Goal: Task Accomplishment & Management: Manage account settings

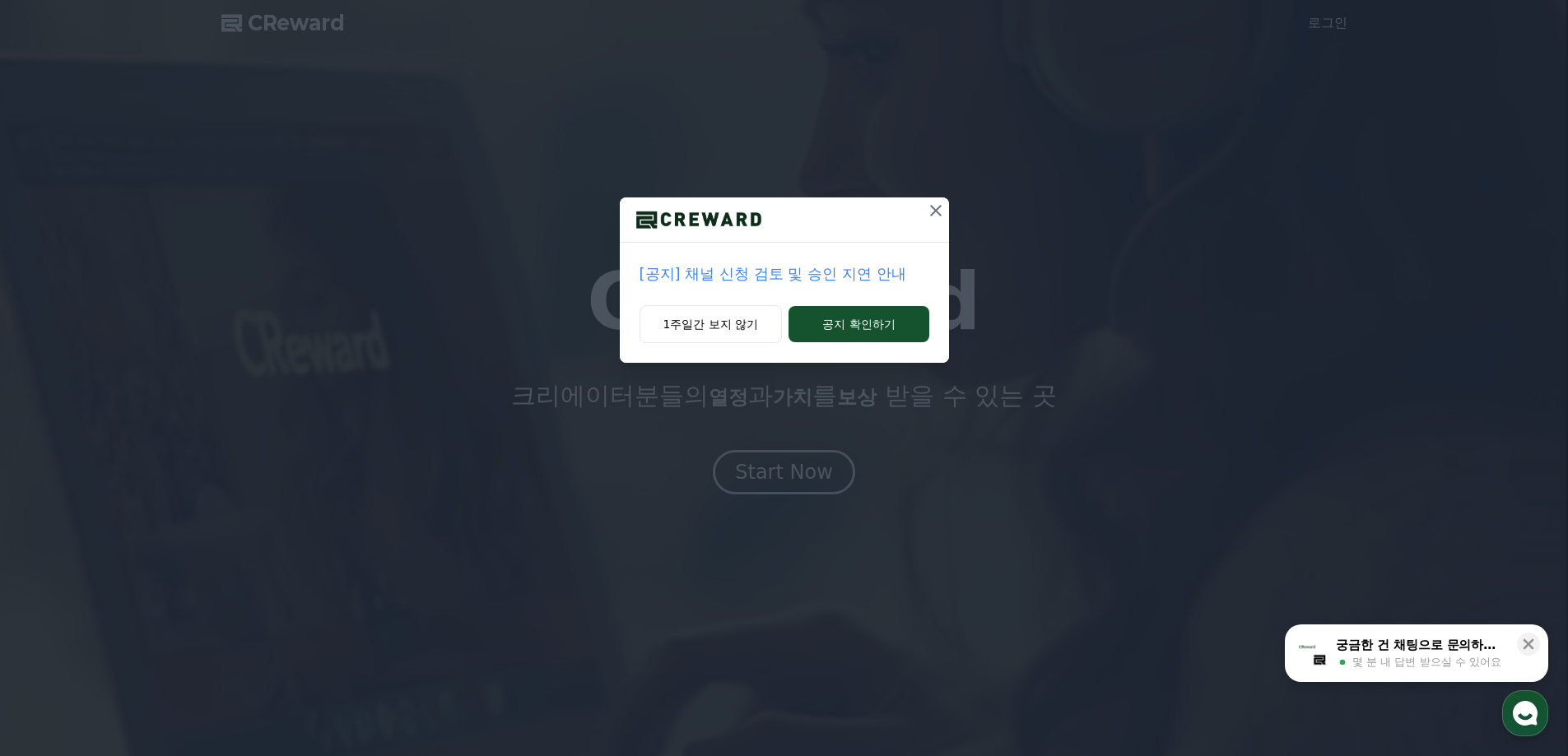
click at [937, 206] on icon at bounding box center [935, 211] width 20 height 20
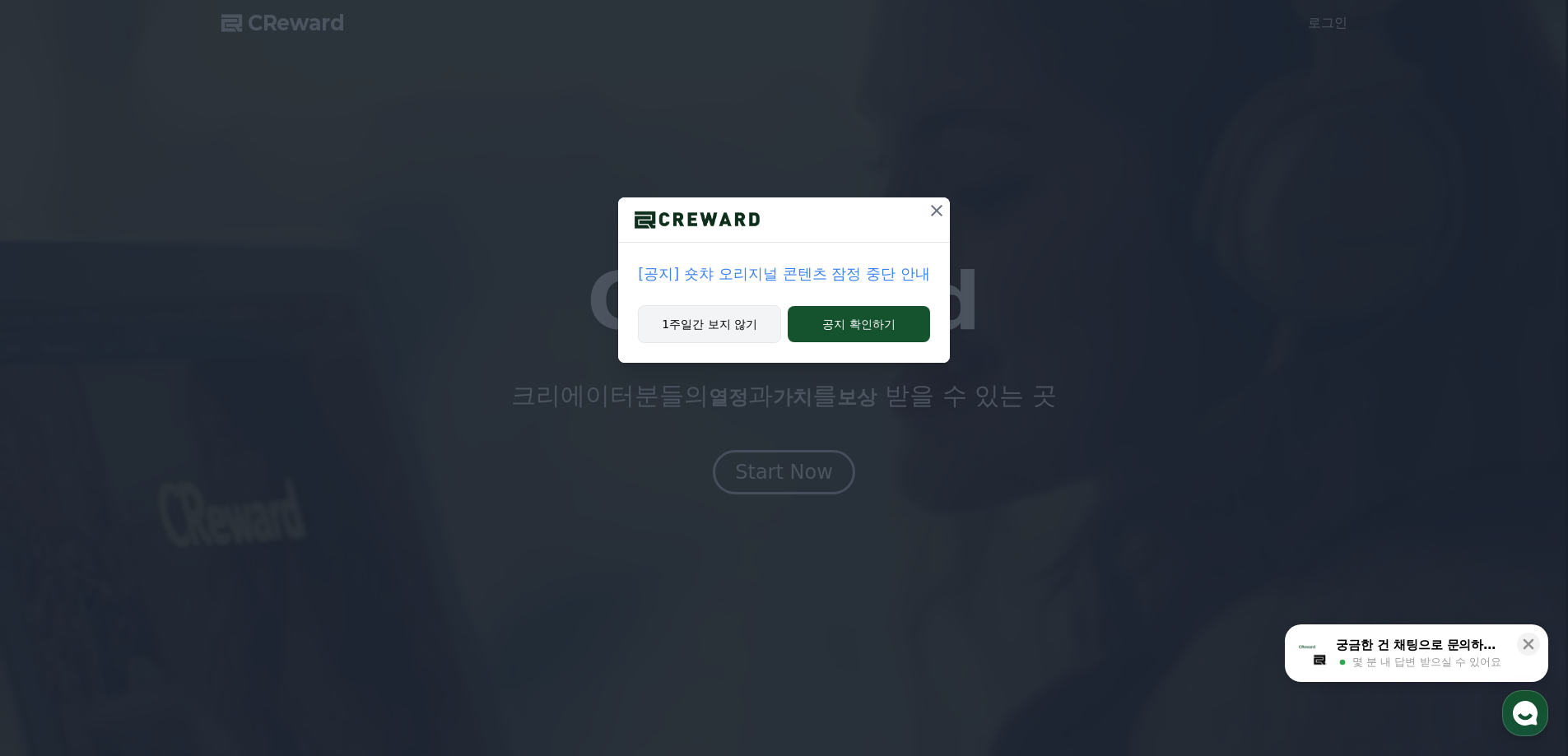
click at [711, 324] on button "1주일간 보지 않기" at bounding box center [709, 324] width 143 height 38
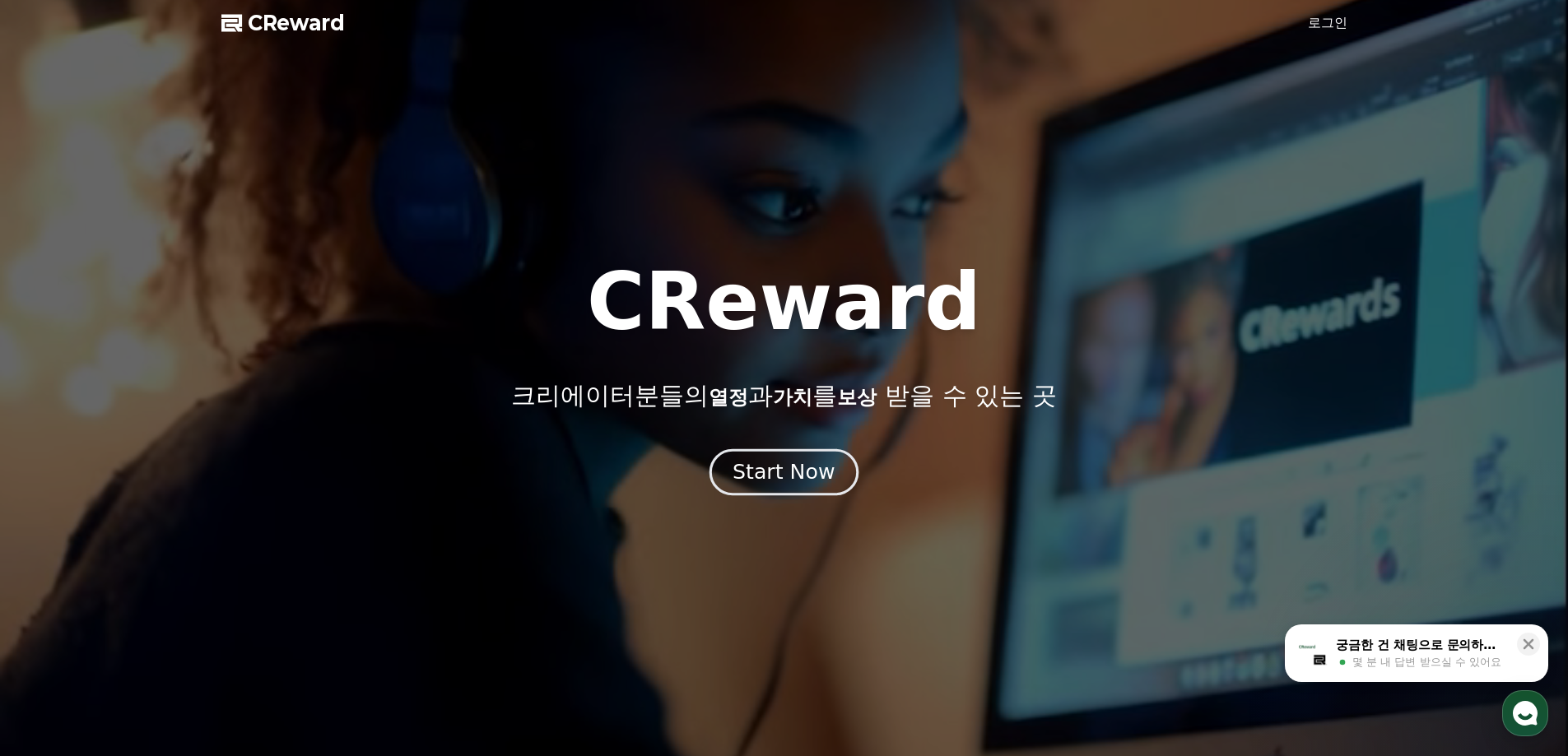
click at [762, 471] on div "Start Now" at bounding box center [784, 472] width 102 height 28
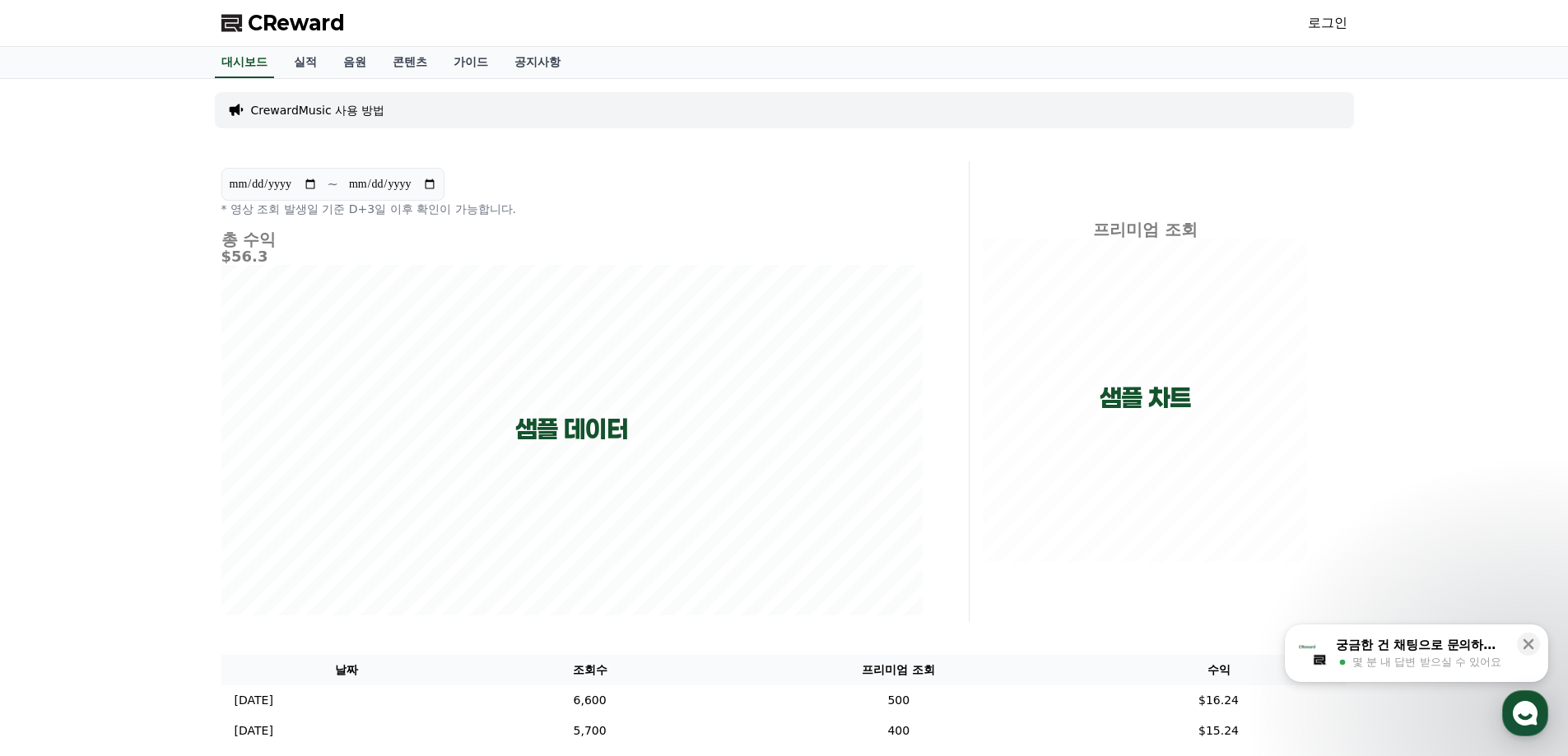
click at [1319, 19] on link "로그인" at bounding box center [1327, 23] width 39 height 20
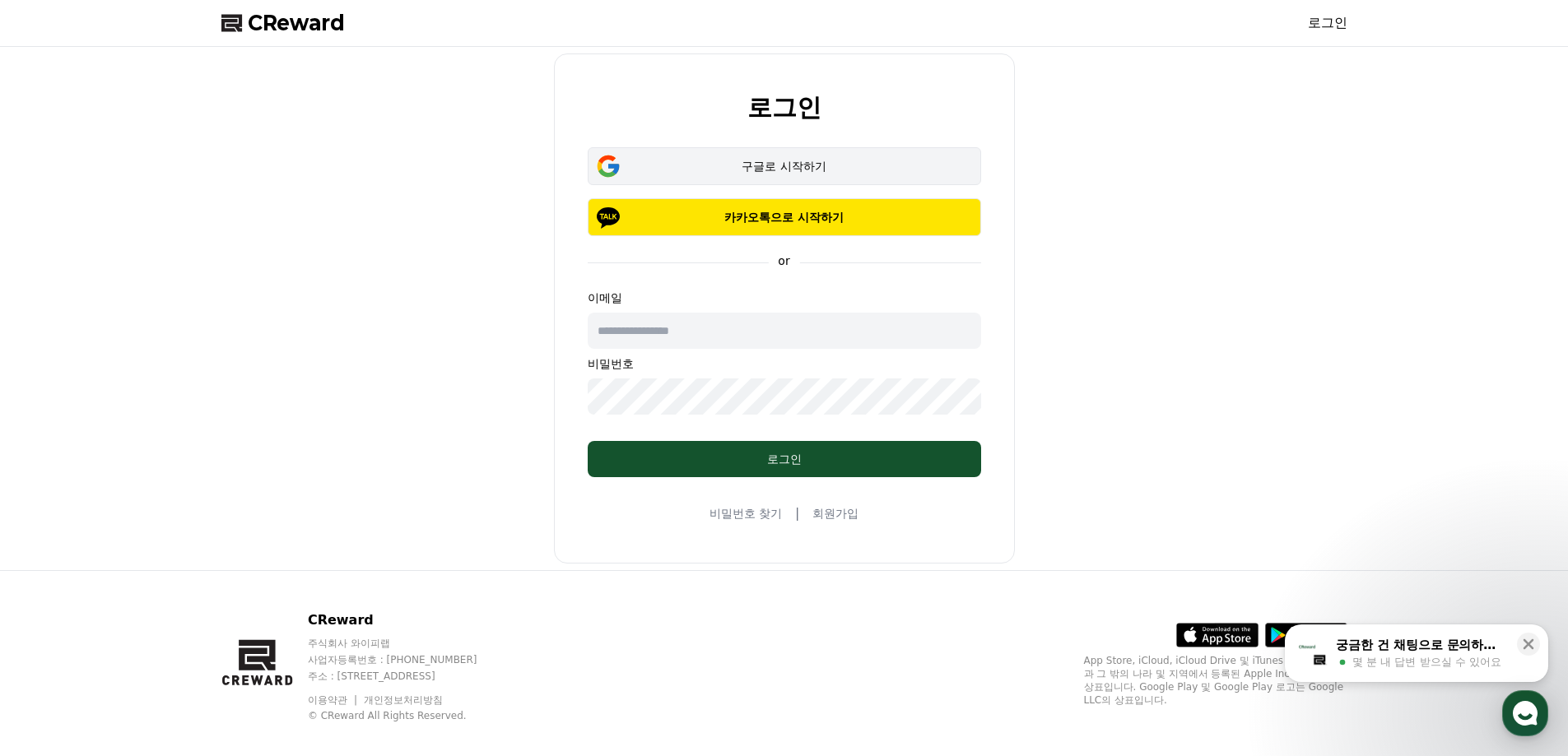
click at [787, 158] on button "구글로 시작하기" at bounding box center [784, 165] width 394 height 38
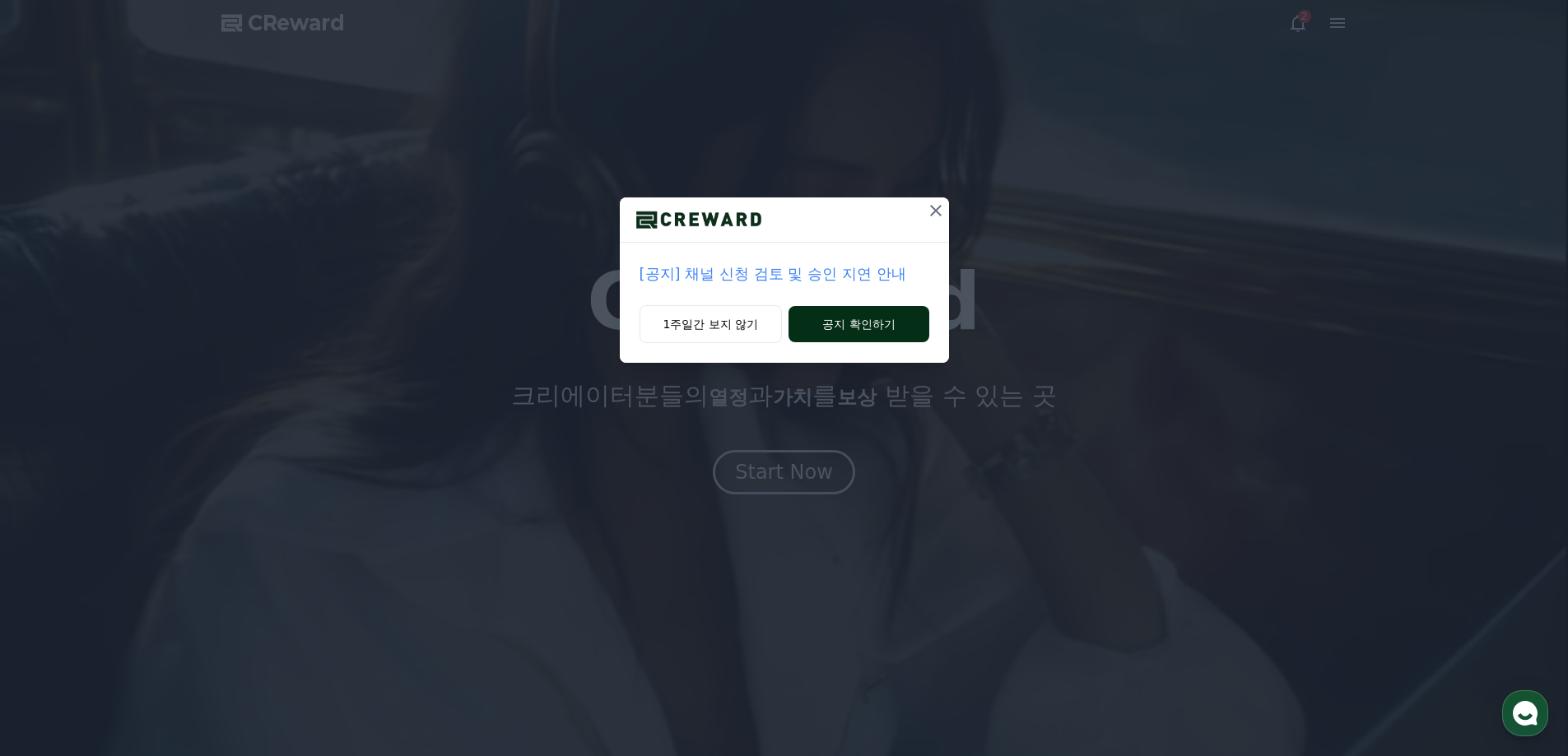
click at [879, 322] on button "공지 확인하기" at bounding box center [858, 324] width 140 height 36
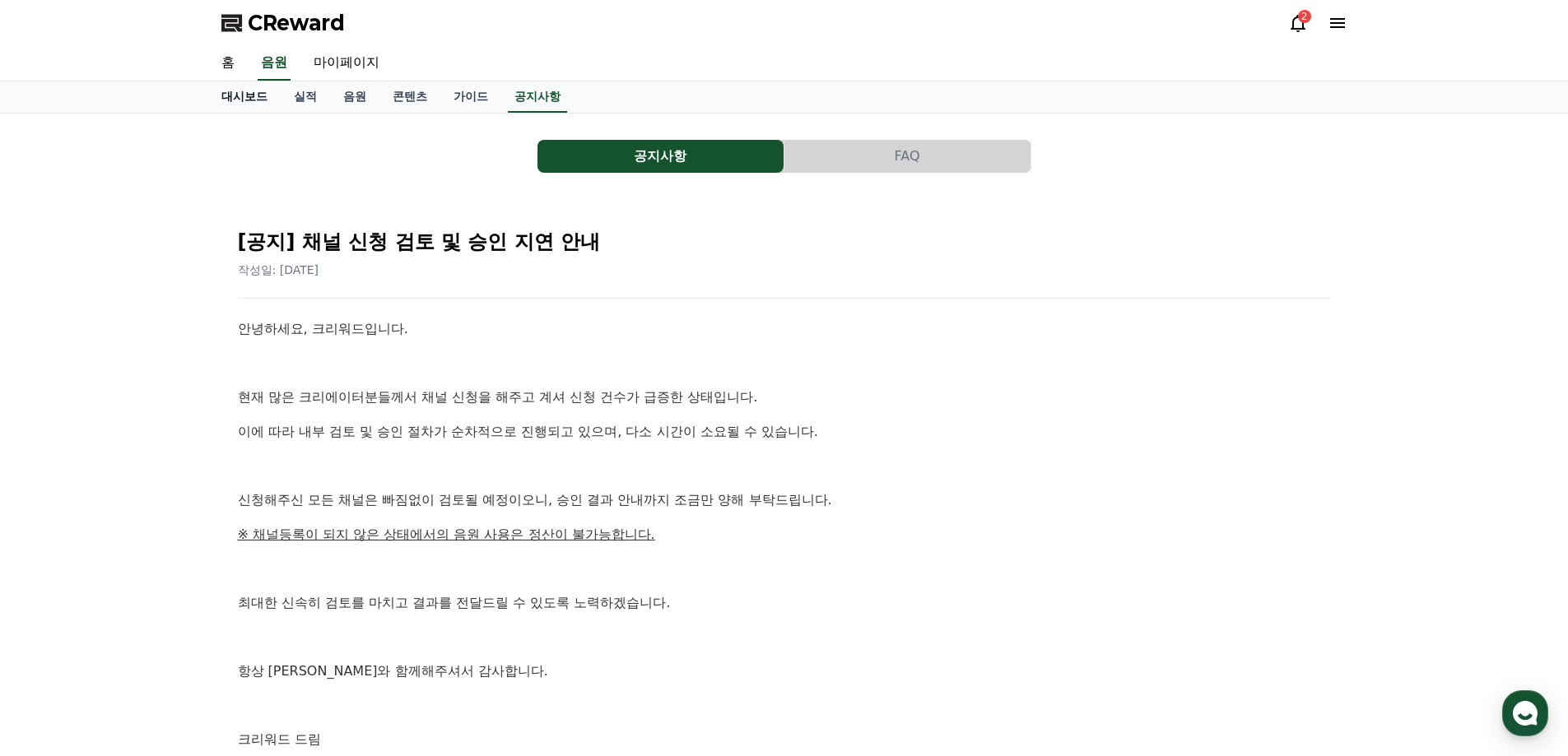
click at [240, 89] on link "대시보드" at bounding box center [245, 97] width 72 height 31
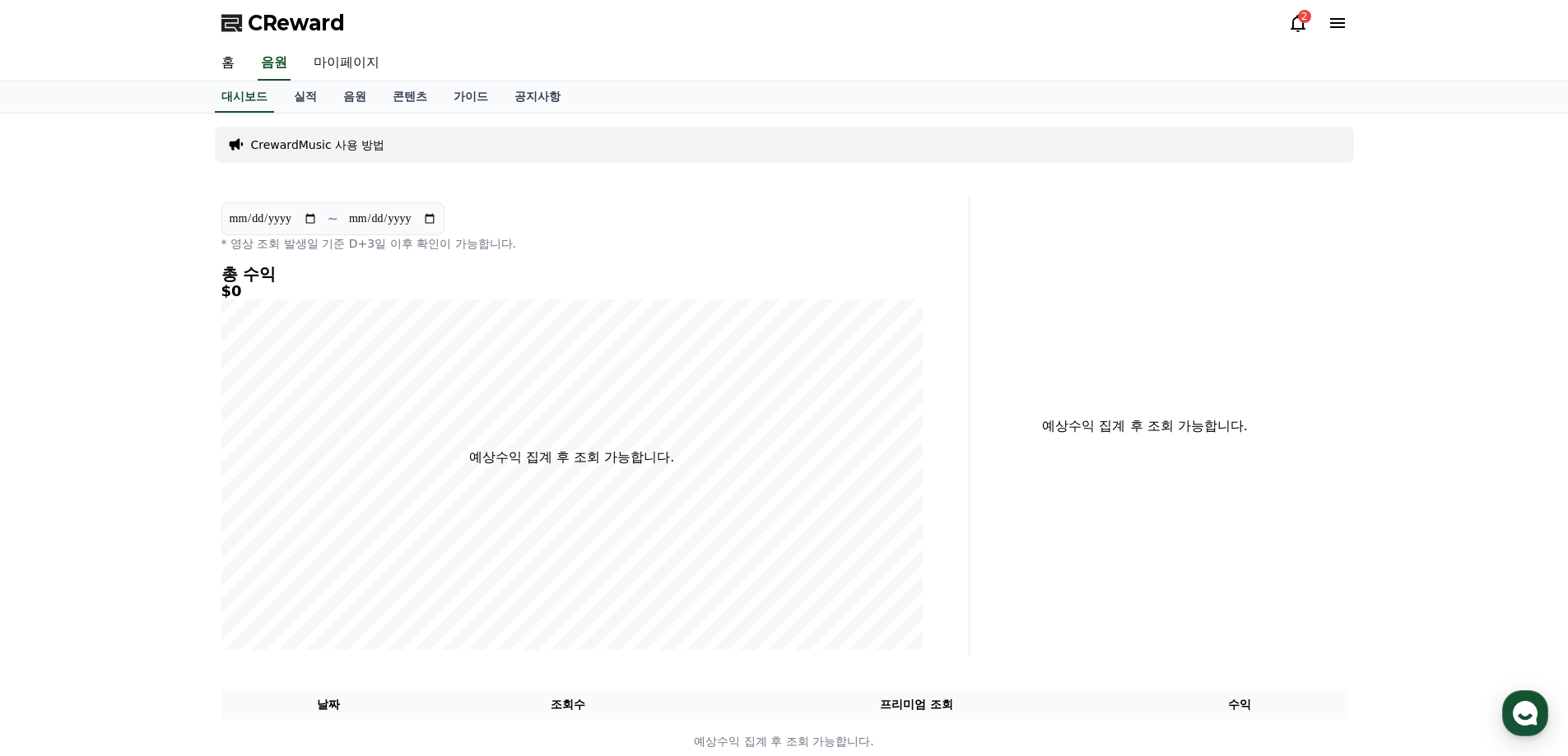
click at [334, 63] on link "마이페이지" at bounding box center [347, 63] width 92 height 34
select select "**********"
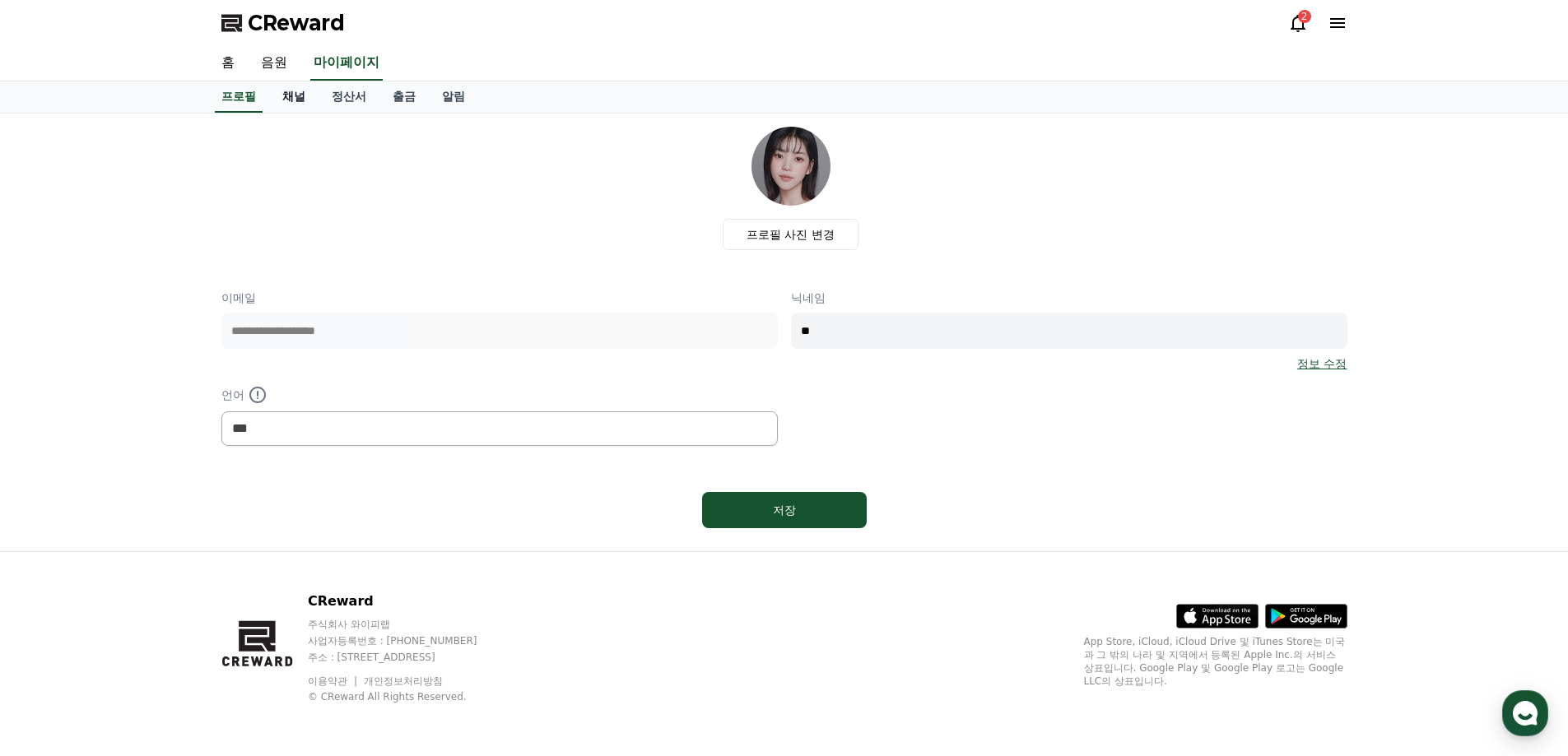
click at [286, 99] on link "채널" at bounding box center [294, 97] width 49 height 31
